Goal: Register for event/course

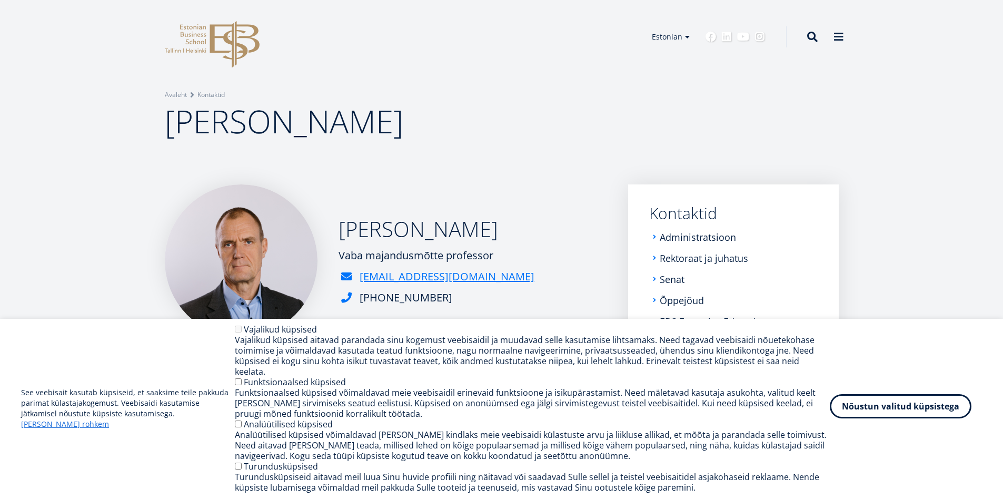
click at [901, 413] on button "Nõustun valitud küpsistega" at bounding box center [901, 406] width 142 height 24
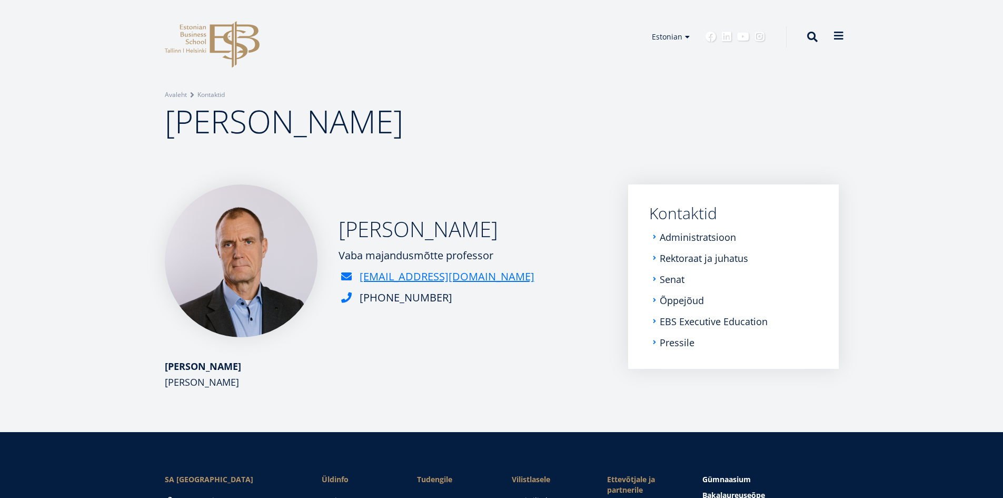
click at [834, 41] on span at bounding box center [839, 36] width 11 height 11
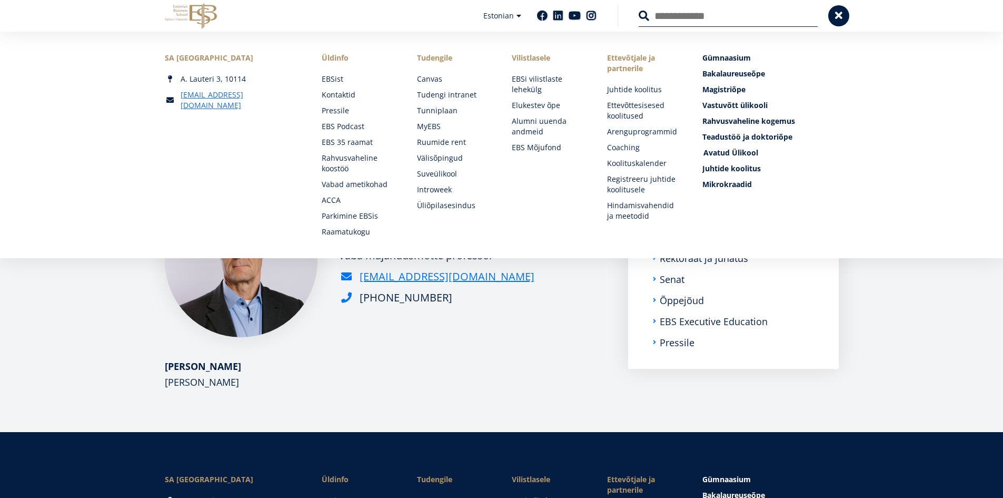
click at [740, 151] on span "Avatud Ülikool Tutvu ja registreeru" at bounding box center [731, 152] width 55 height 10
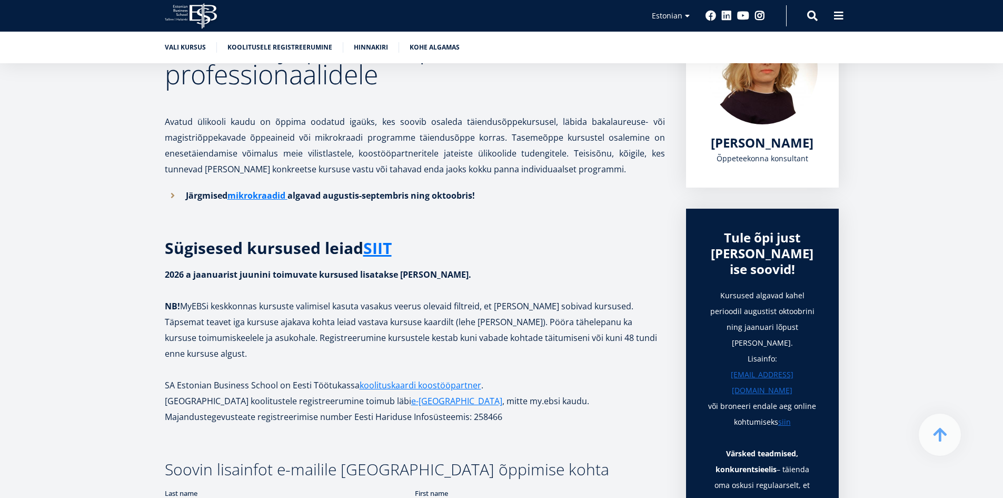
scroll to position [211, 0]
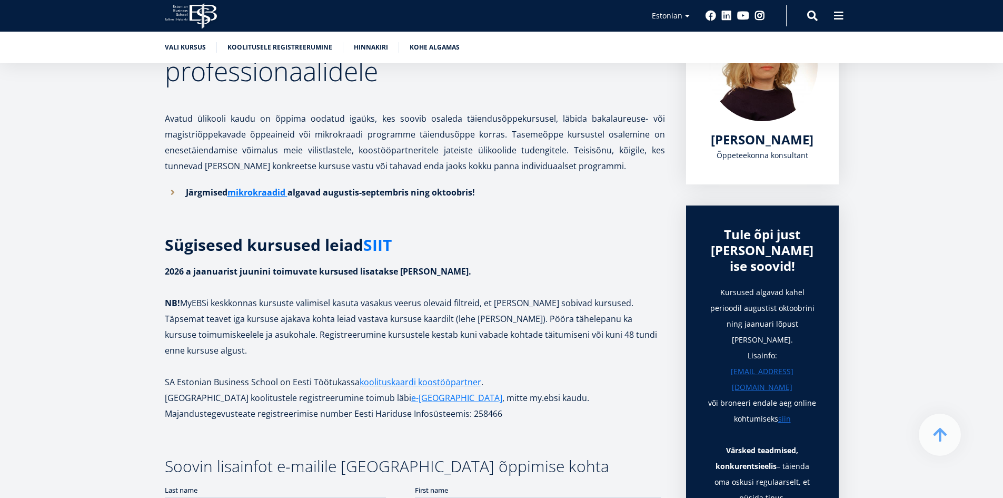
click at [375, 244] on link "SIIT" at bounding box center [377, 245] width 28 height 16
